Goal: Task Accomplishment & Management: Complete application form

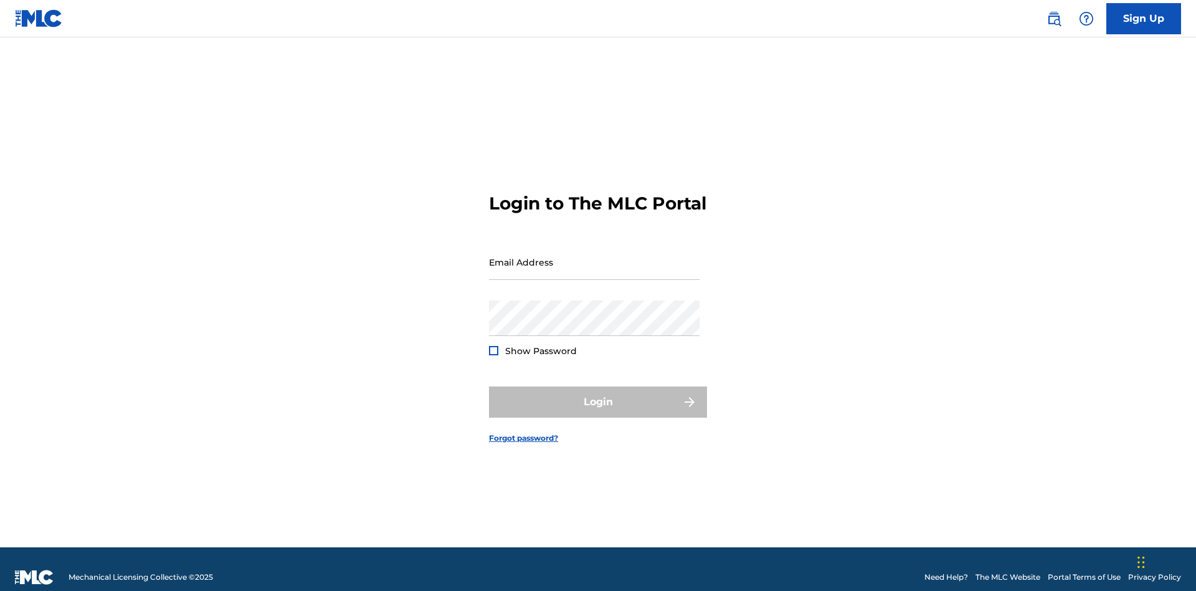
scroll to position [16, 0]
click at [1144, 18] on link "Sign Up" at bounding box center [1144, 18] width 75 height 31
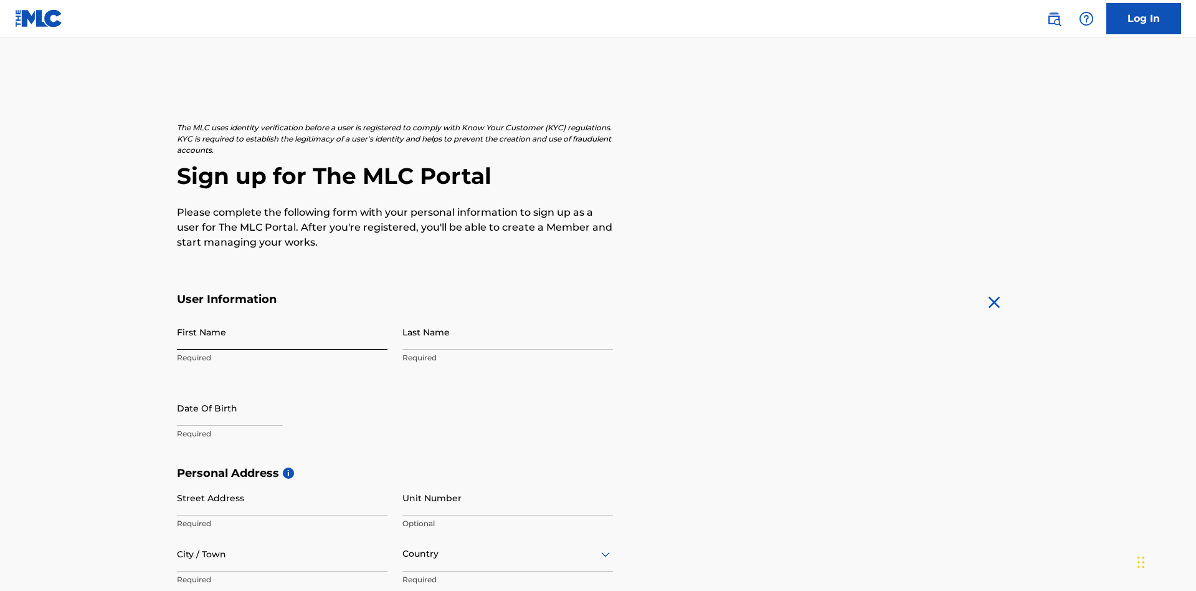
click at [282, 314] on input "First Name" at bounding box center [282, 332] width 211 height 36
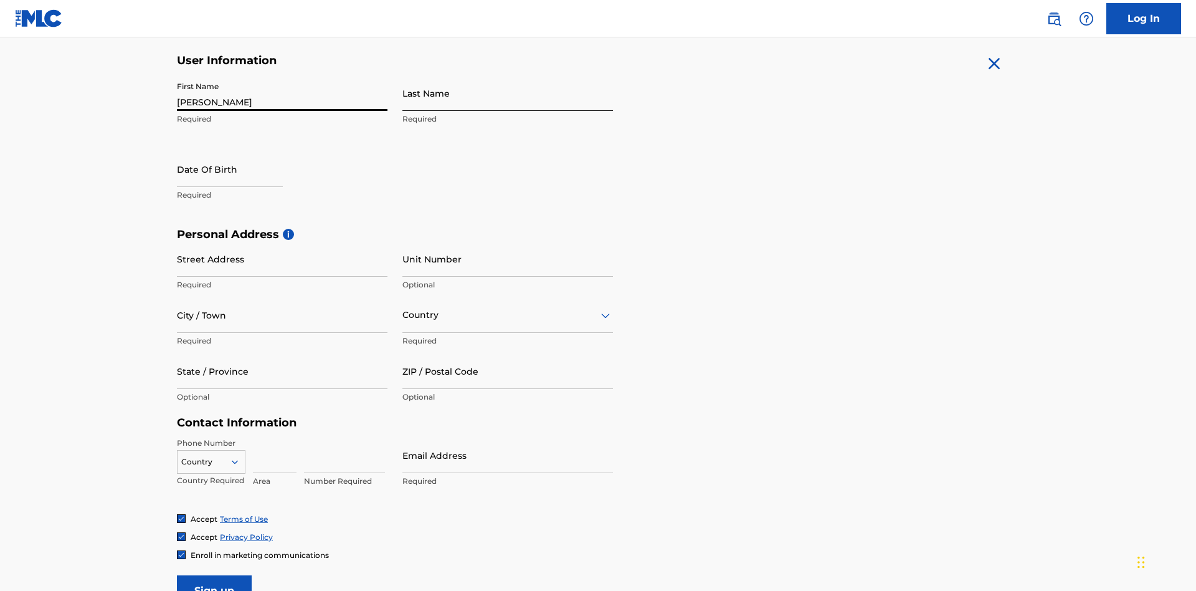
type input "[PERSON_NAME]"
click at [508, 93] on input "Last Name" at bounding box center [508, 93] width 211 height 36
type input "Ribble"
click at [240, 151] on input "text" at bounding box center [230, 169] width 106 height 36
select select "8"
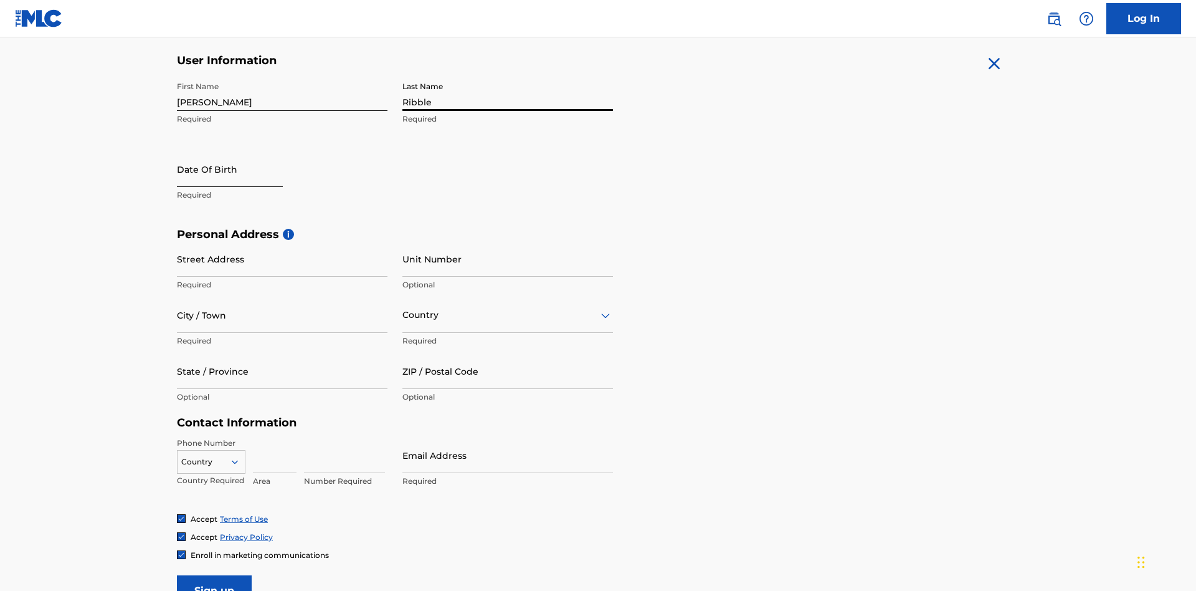
select select "2025"
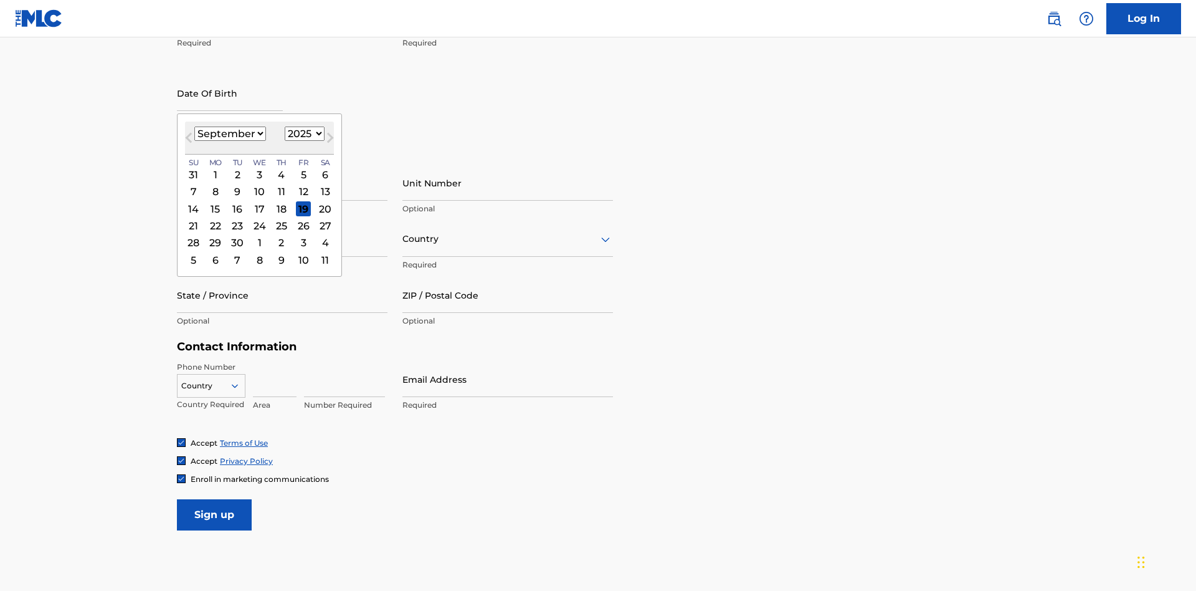
click at [229, 133] on select "January February March April May June July August September October November De…" at bounding box center [230, 133] width 72 height 14
select select "0"
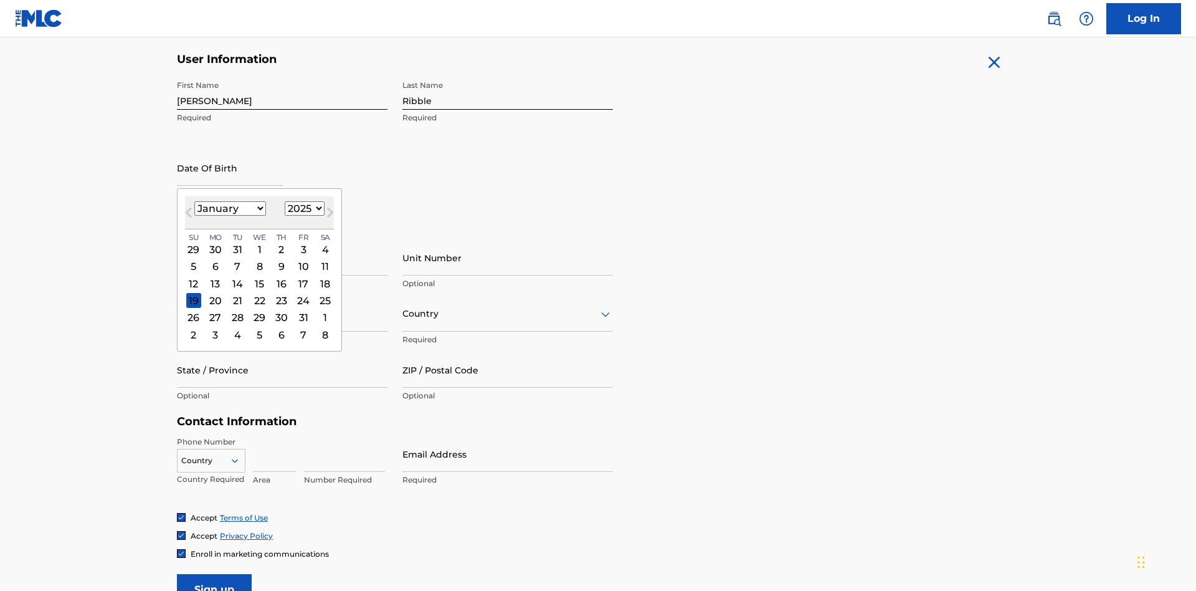
click at [303, 208] on select "1900 1901 1902 1903 1904 1905 1906 1907 1908 1909 1910 1911 1912 1913 1914 1915…" at bounding box center [305, 208] width 40 height 14
select select "1985"
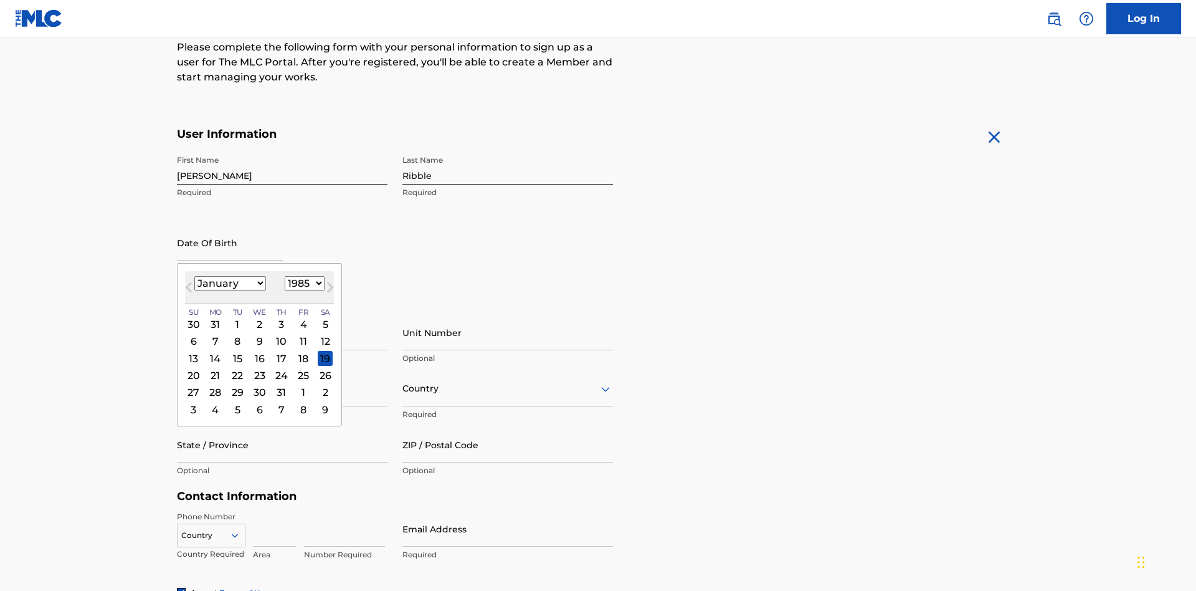
click at [303, 283] on select "1900 1901 1902 1903 1904 1905 1906 1907 1908 1909 1910 1911 1912 1913 1914 1915…" at bounding box center [305, 283] width 40 height 14
click at [237, 334] on div "8" at bounding box center [237, 341] width 15 height 15
type input "[DATE]"
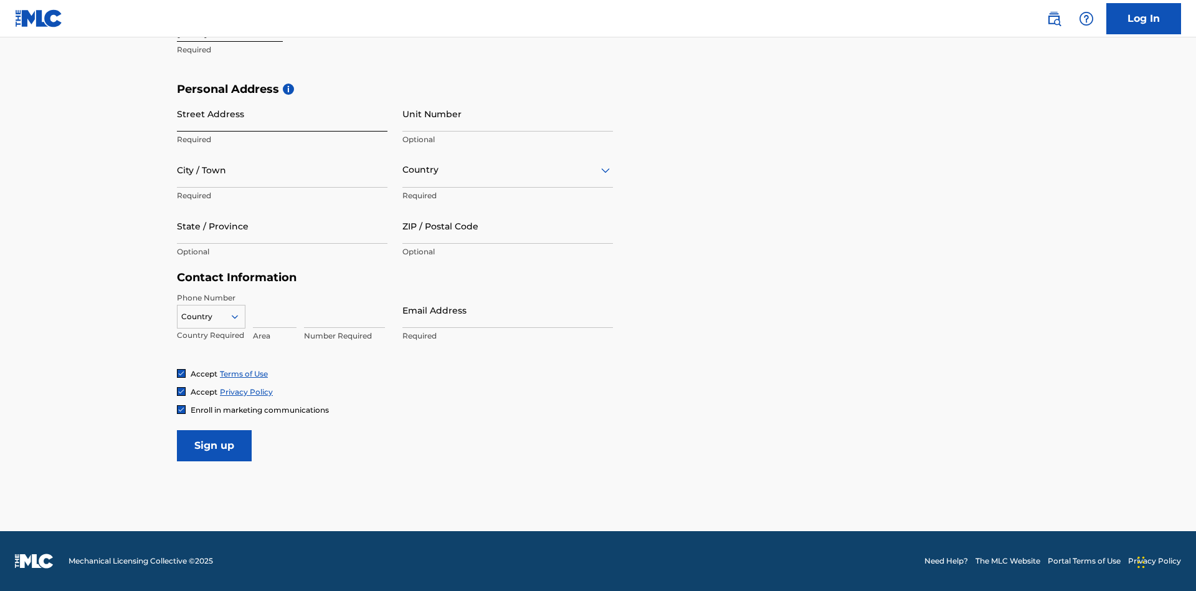
click at [282, 113] on input "Street Address" at bounding box center [282, 114] width 211 height 36
type input "[STREET_ADDRESS]"
click at [282, 169] on input "City / Town" at bounding box center [282, 170] width 211 height 36
type input "[GEOGRAPHIC_DATA]"
click at [403, 169] on input "text" at bounding box center [404, 169] width 2 height 13
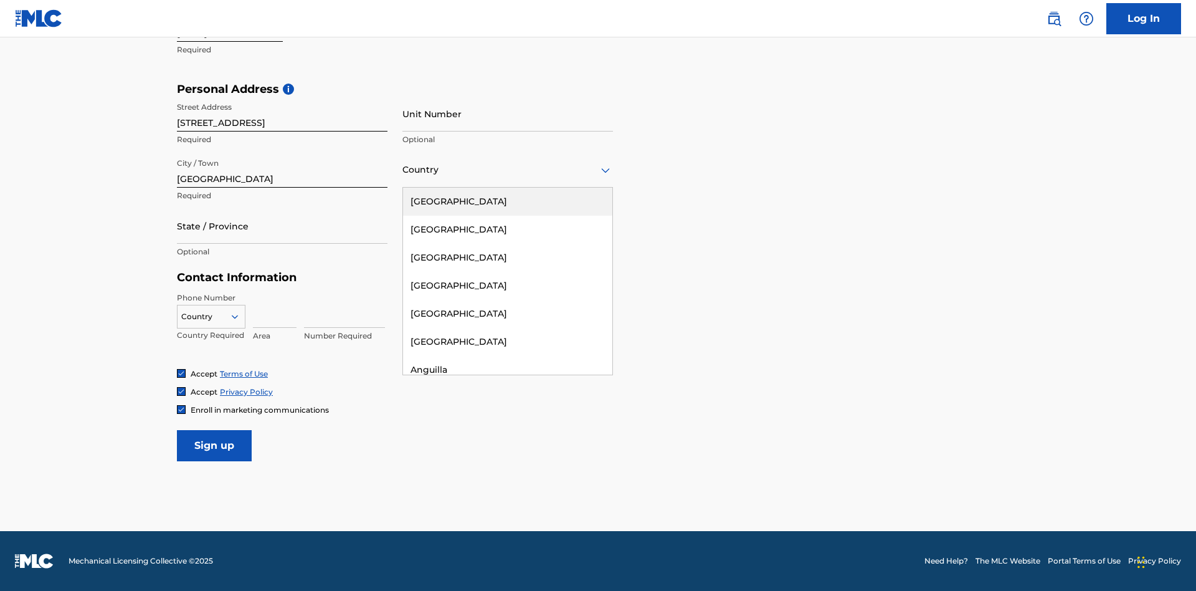
click at [508, 201] on div "[GEOGRAPHIC_DATA]" at bounding box center [507, 202] width 209 height 28
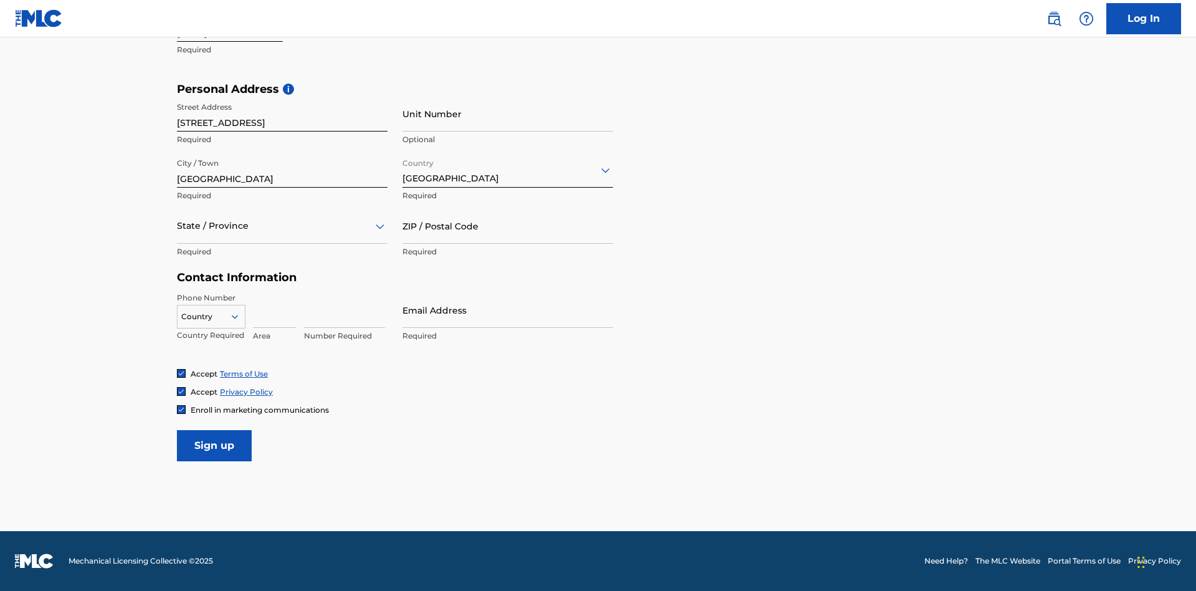
click at [282, 226] on div at bounding box center [282, 226] width 211 height 16
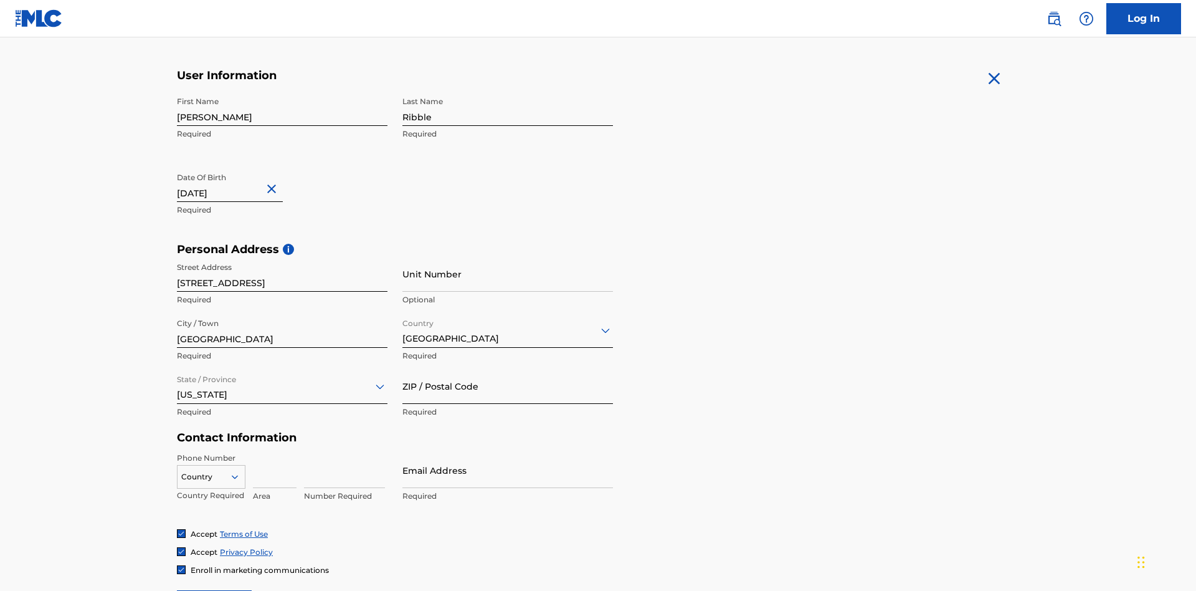
click at [508, 368] on input "ZIP / Postal Code" at bounding box center [508, 386] width 211 height 36
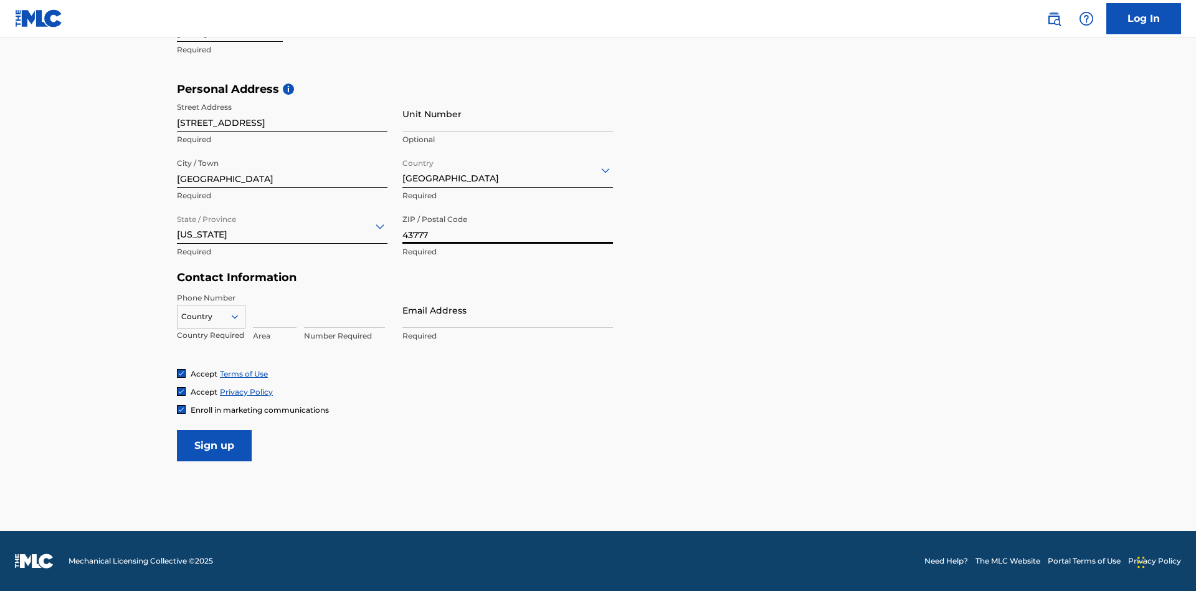
type input "43777"
click at [240, 316] on icon at bounding box center [234, 316] width 11 height 11
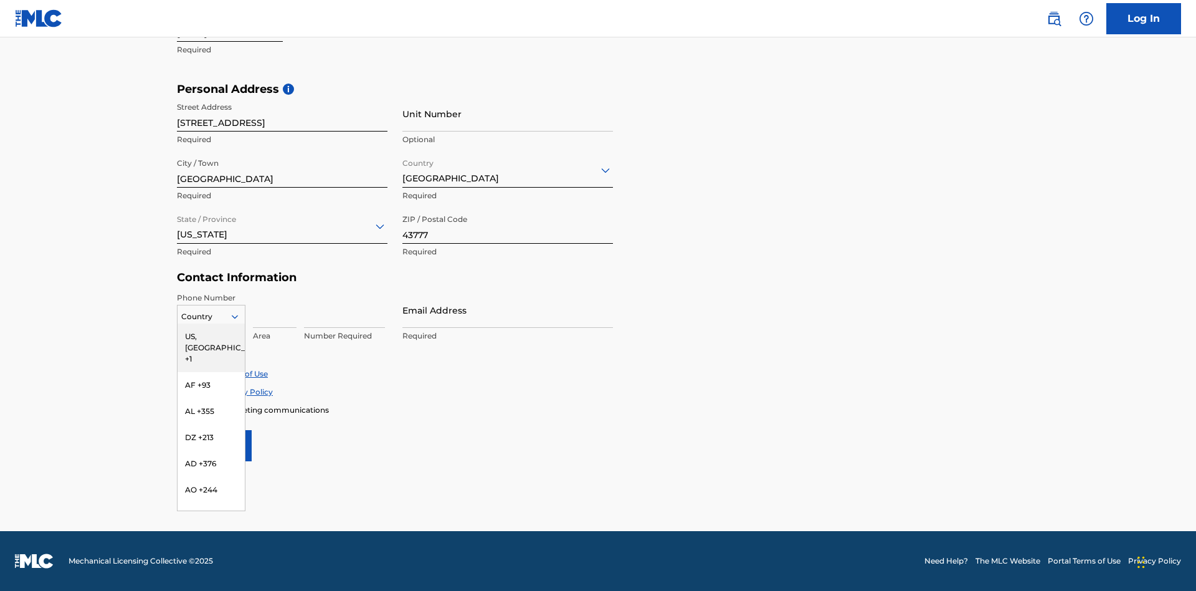
click at [211, 336] on div "US, [GEOGRAPHIC_DATA] +1" at bounding box center [211, 347] width 67 height 49
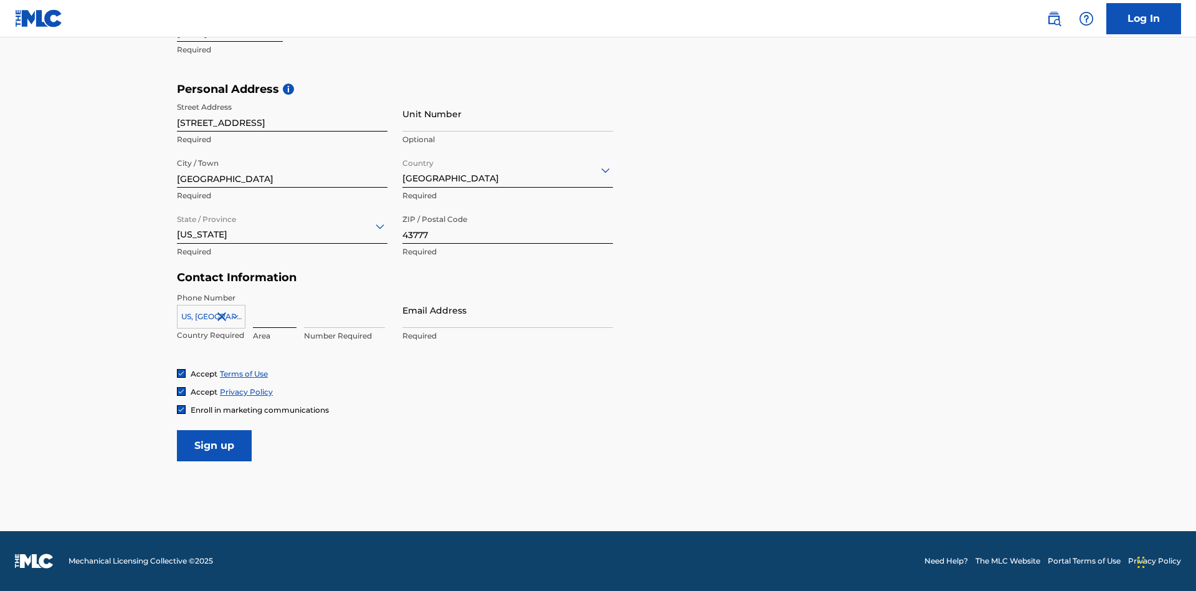
click at [275, 310] on input at bounding box center [275, 310] width 44 height 36
type input "740"
click at [345, 310] on input at bounding box center [344, 310] width 81 height 36
type input "8086351"
click at [508, 310] on input "Email Address" at bounding box center [508, 310] width 211 height 36
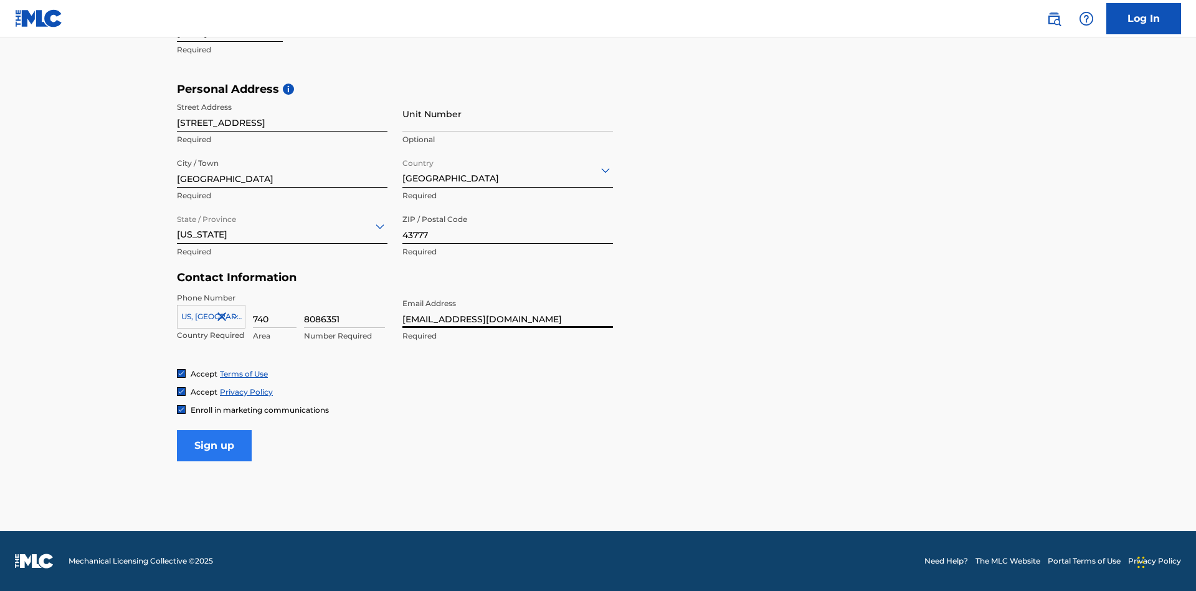
type input "[EMAIL_ADDRESS][DOMAIN_NAME]"
click at [214, 445] on input "Sign up" at bounding box center [214, 445] width 75 height 31
